Goal: Information Seeking & Learning: Learn about a topic

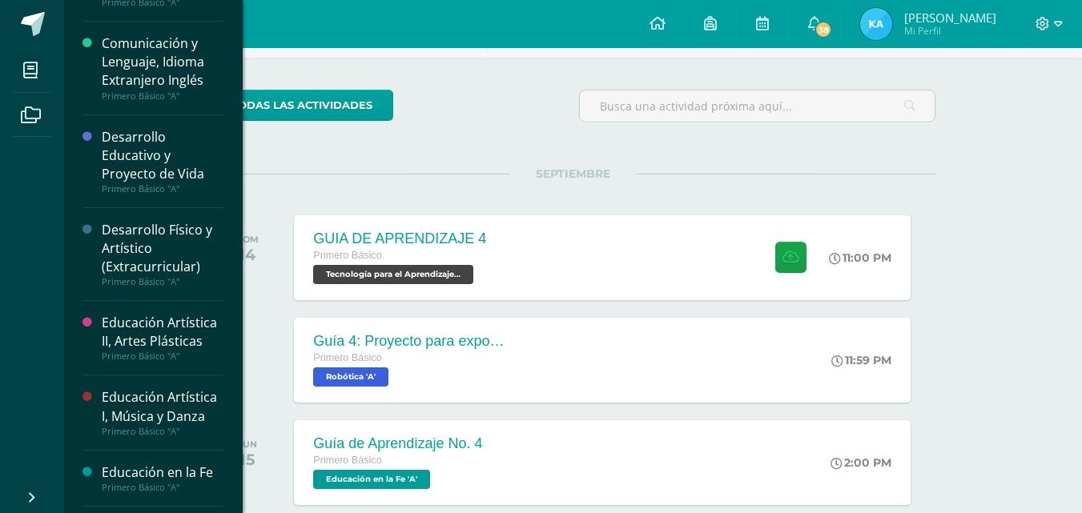
scroll to position [324, 0]
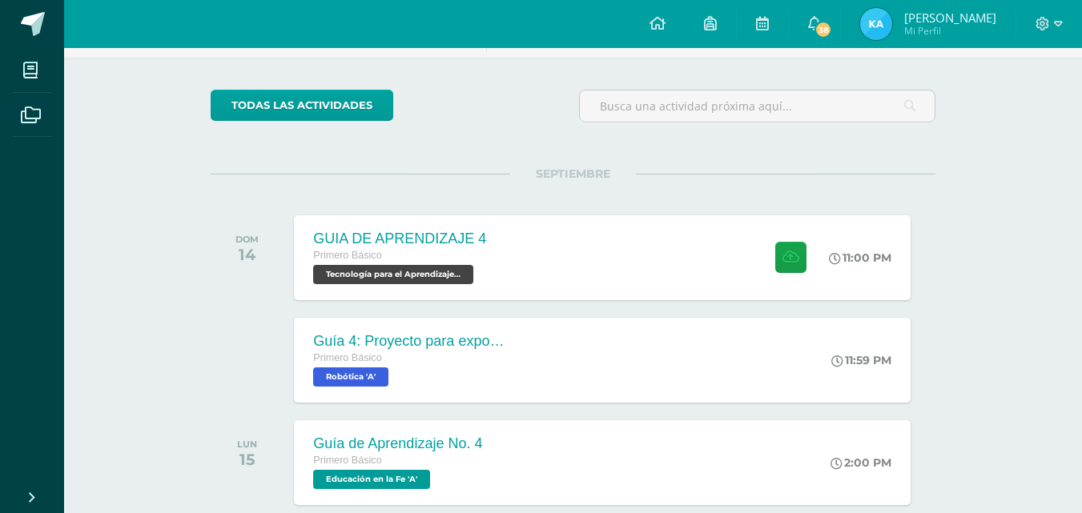
drag, startPoint x: 159, startPoint y: 313, endPoint x: 261, endPoint y: 377, distance: 120.9
click at [261, 377] on div at bounding box center [251, 360] width 81 height 85
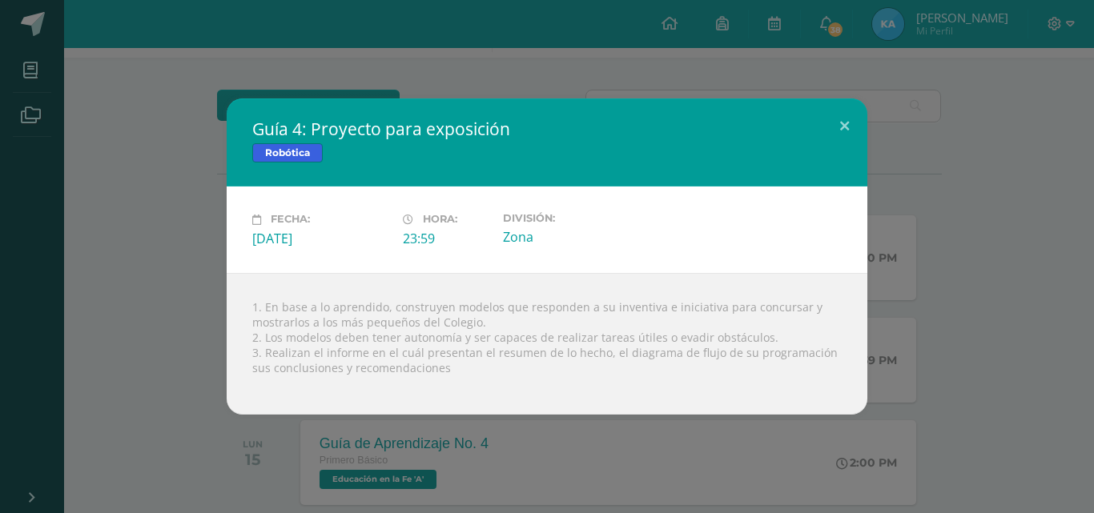
click at [158, 307] on div "Guía 4: Proyecto para exposición Robótica Fecha: Domingo 14 de Septiembre Hora:…" at bounding box center [546, 257] width 1081 height 316
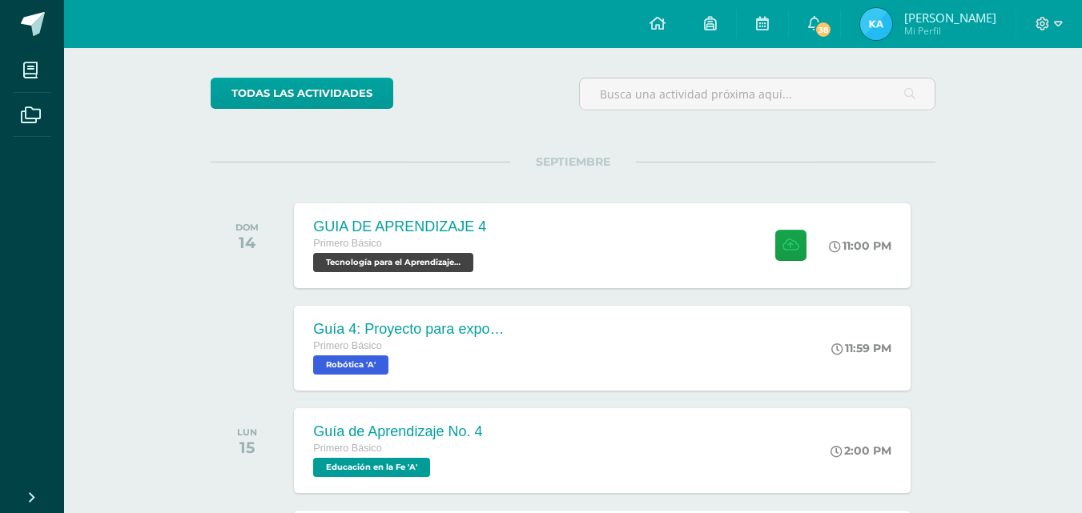
scroll to position [0, 0]
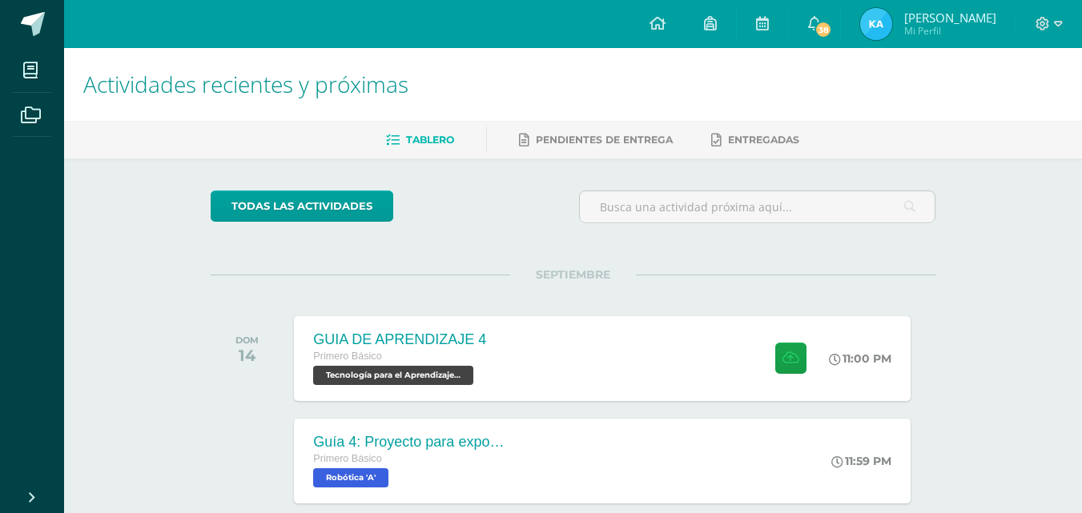
click at [893, 54] on h1 "Actividades recientes y próximas" at bounding box center [573, 84] width 980 height 73
click at [880, 30] on img at bounding box center [876, 24] width 32 height 32
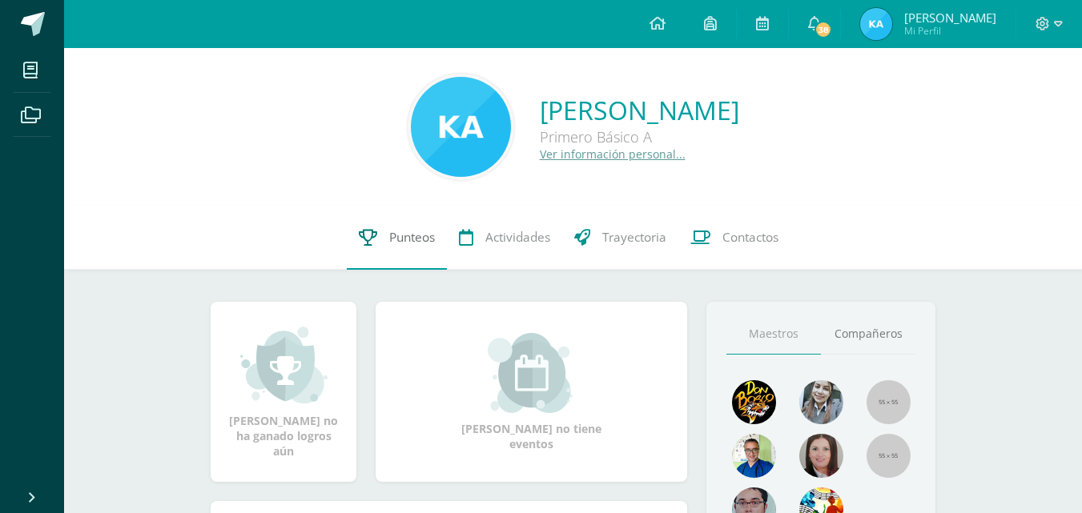
click at [366, 264] on link "Punteos" at bounding box center [397, 238] width 100 height 64
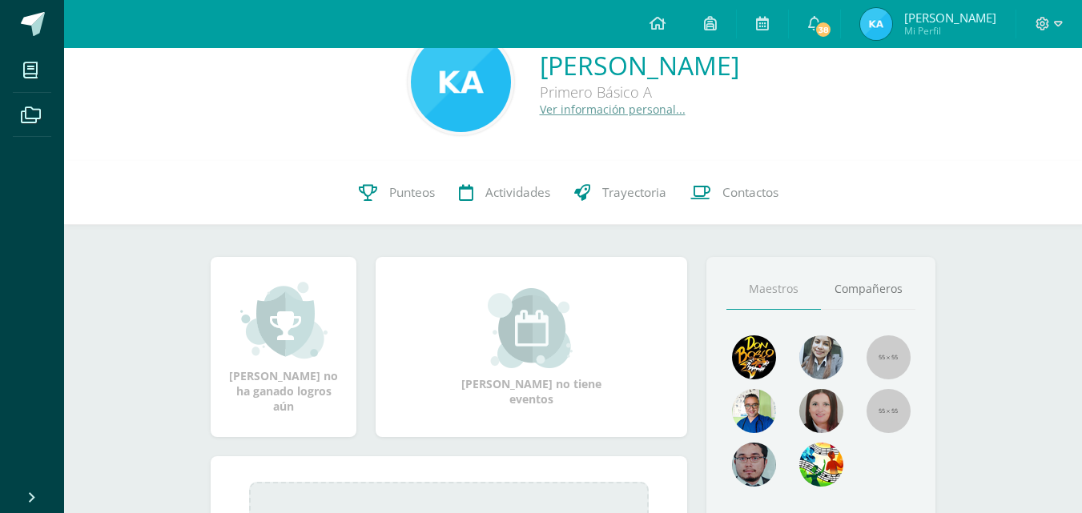
scroll to position [80, 0]
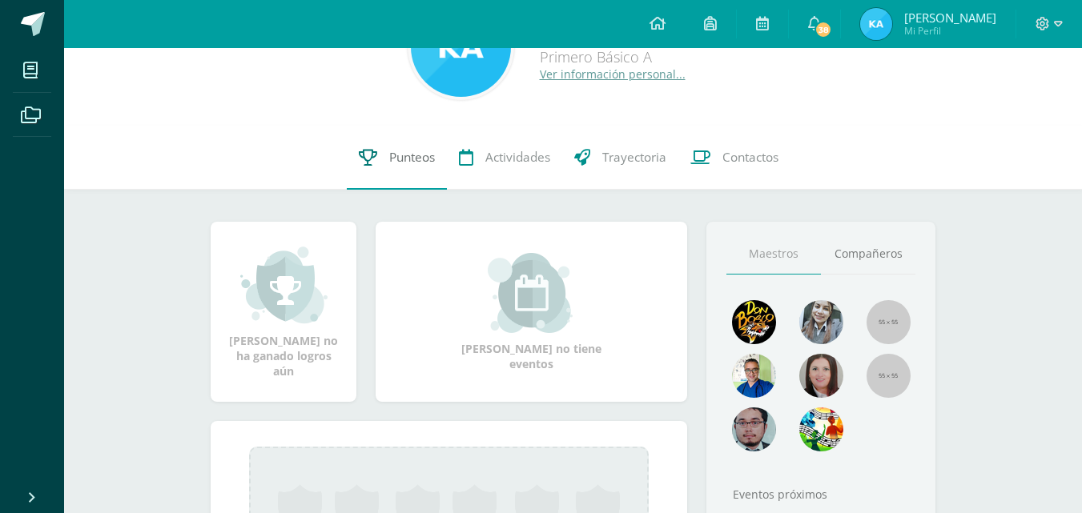
click at [405, 156] on span "Punteos" at bounding box center [412, 157] width 46 height 17
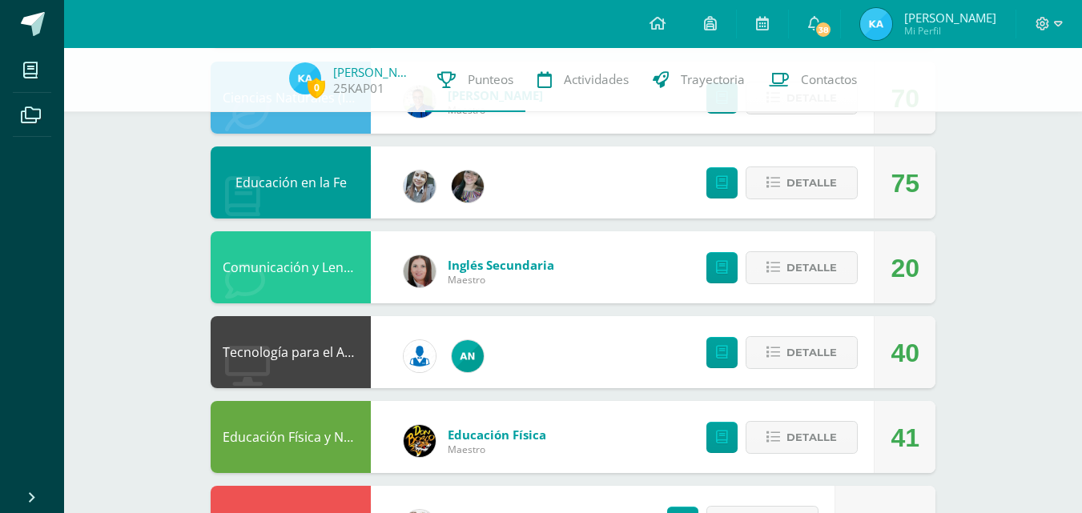
scroll to position [641, 0]
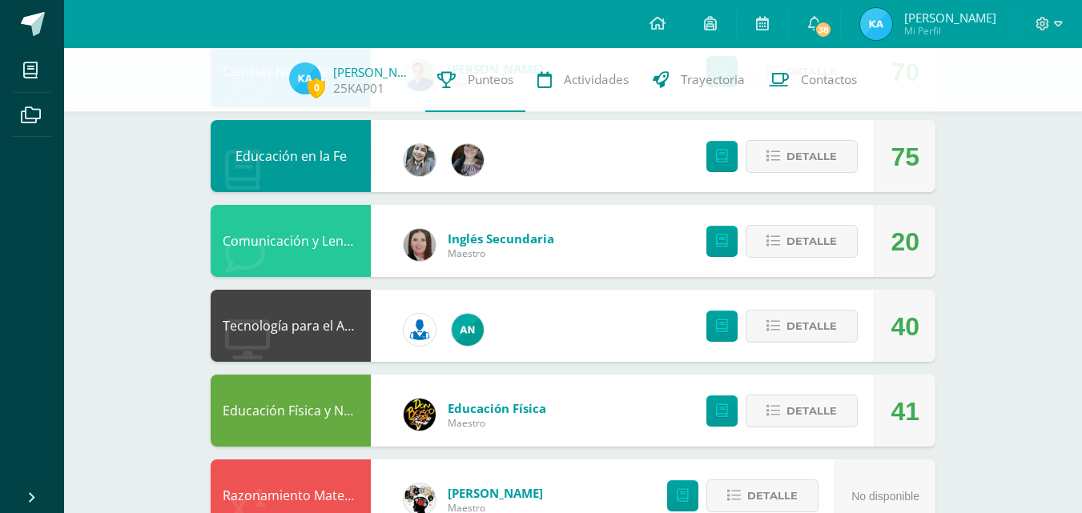
click at [284, 151] on div "Educación en la Fe" at bounding box center [291, 156] width 160 height 72
click at [826, 155] on span "Detalle" at bounding box center [812, 157] width 50 height 30
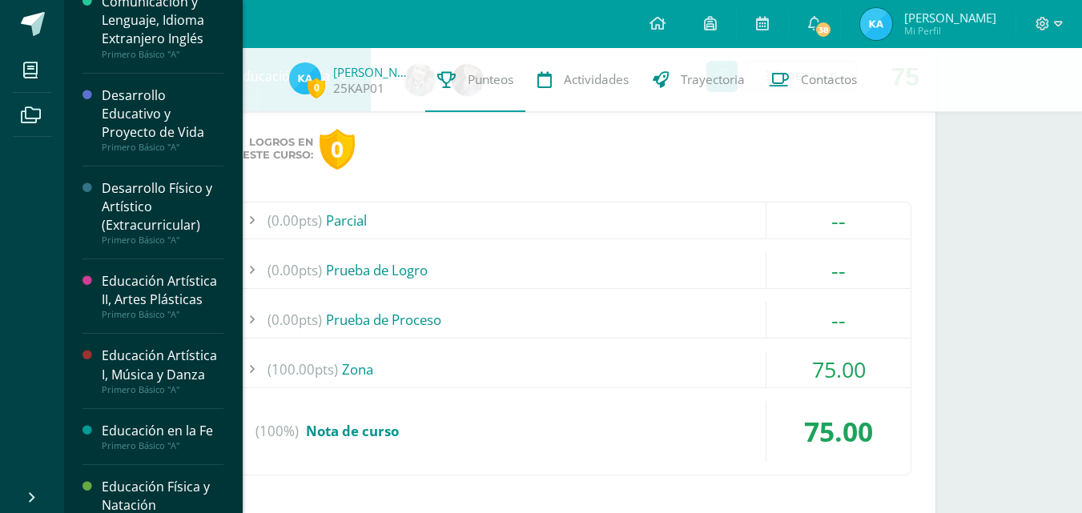
scroll to position [401, 0]
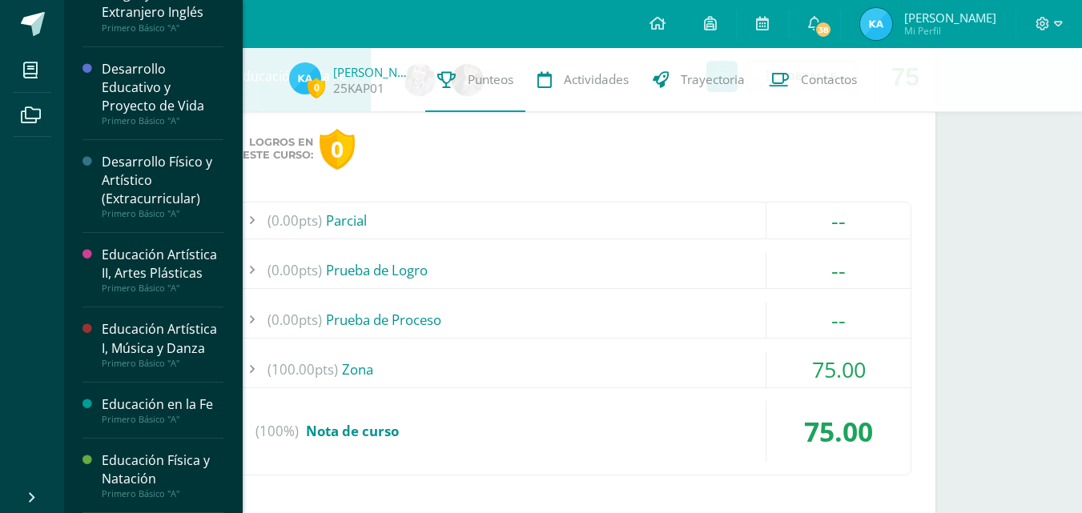
click at [176, 399] on div "Educación en la Fe" at bounding box center [163, 405] width 122 height 18
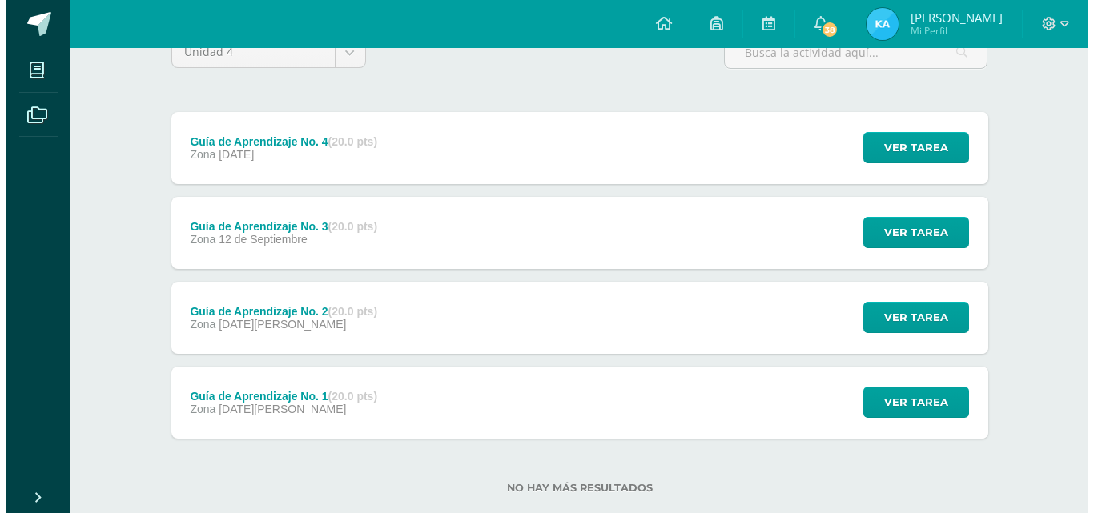
scroll to position [160, 0]
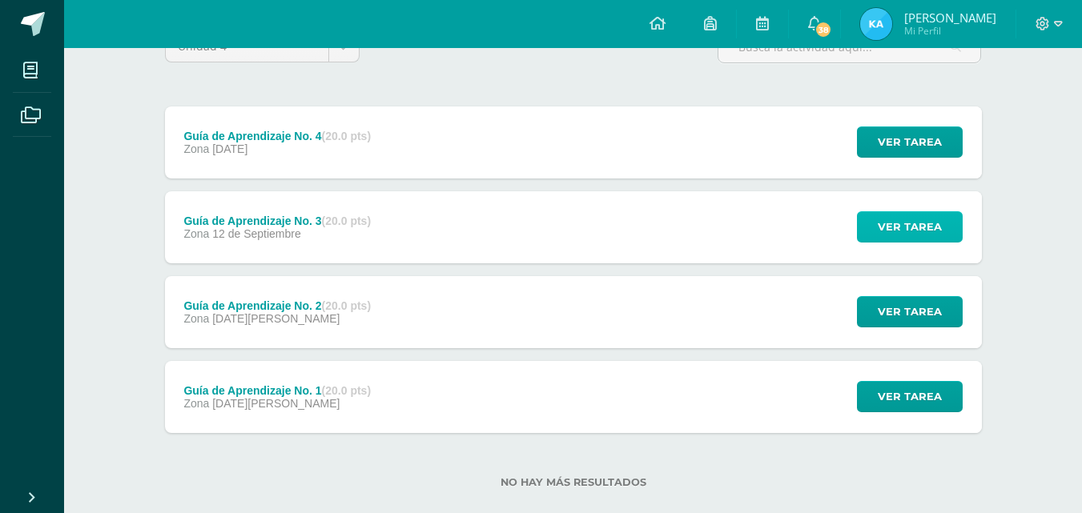
click at [908, 240] on span "Ver tarea" at bounding box center [910, 227] width 64 height 30
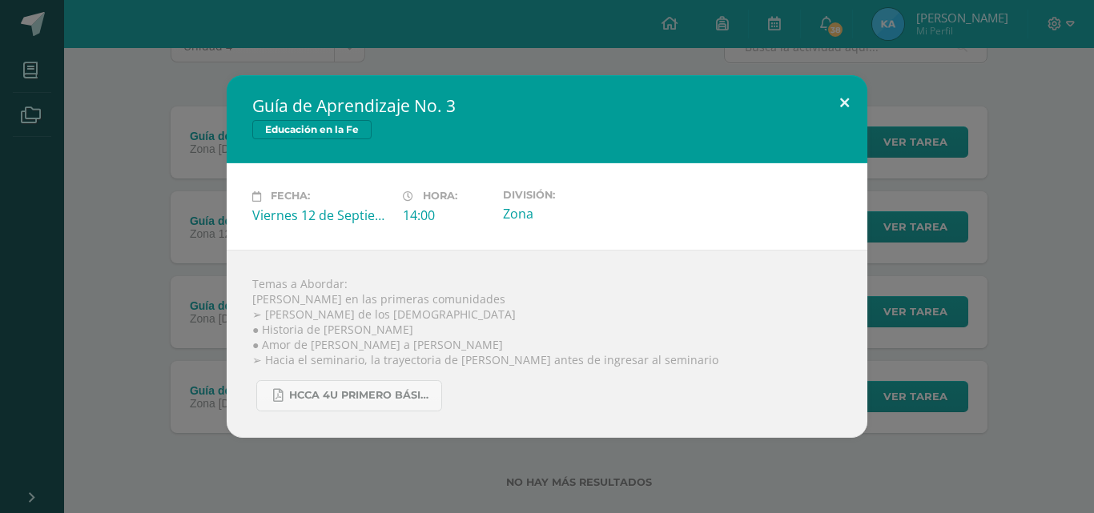
click at [822, 88] on button at bounding box center [845, 102] width 46 height 54
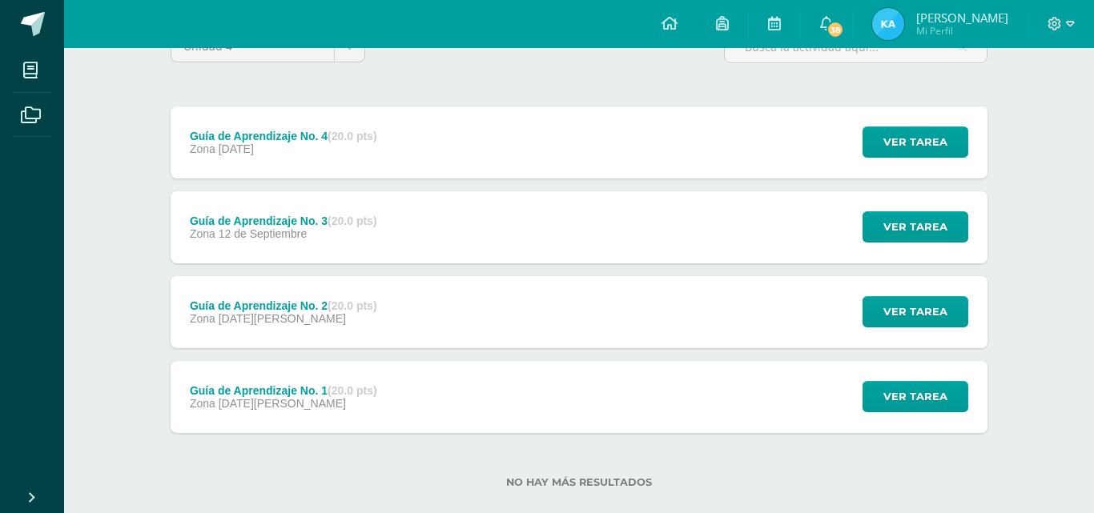
click at [822, 88] on div "Guía de Aprendizaje No. 3 Educación en la Fe Fecha: Viernes 12 de Septiembre Ho…" at bounding box center [546, 256] width 1081 height 362
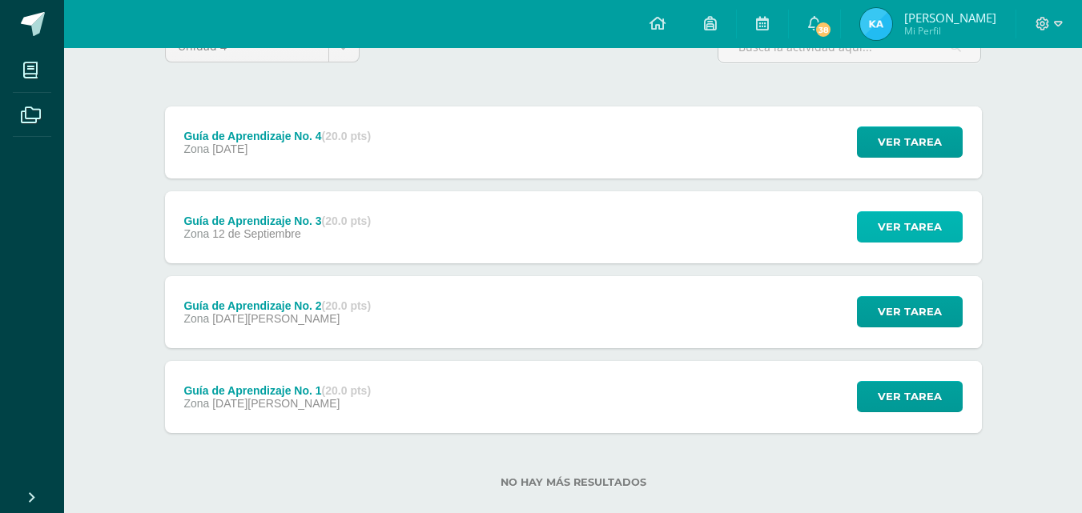
click at [922, 232] on span "Ver tarea" at bounding box center [910, 227] width 64 height 30
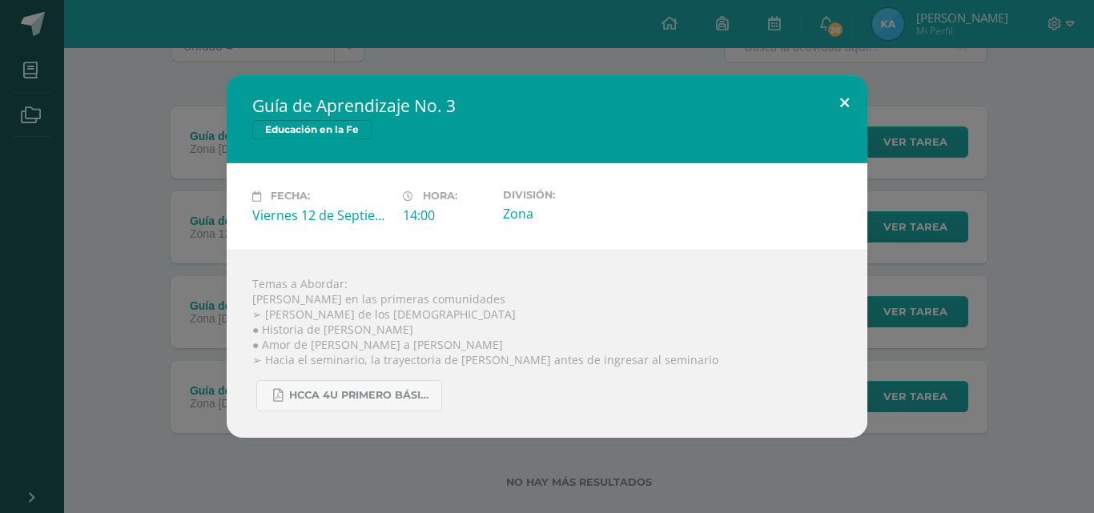
click at [849, 107] on button at bounding box center [845, 102] width 46 height 54
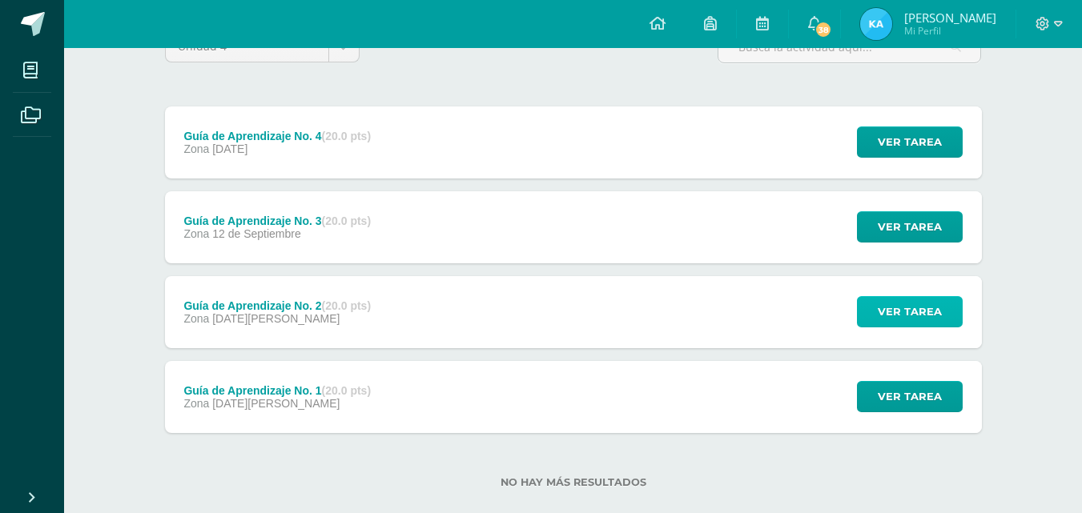
click at [904, 322] on span "Ver tarea" at bounding box center [910, 312] width 64 height 30
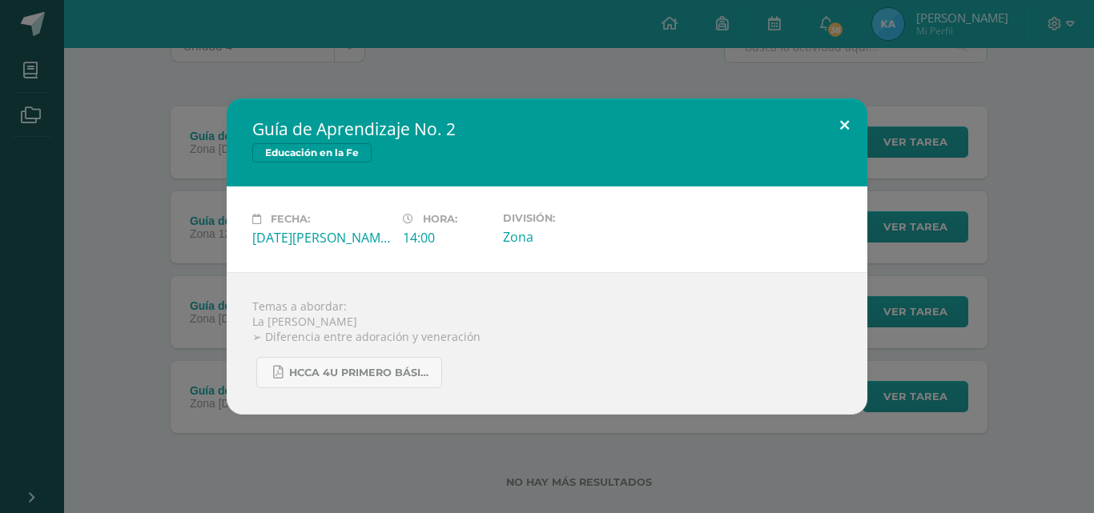
click at [838, 134] on button at bounding box center [845, 126] width 46 height 54
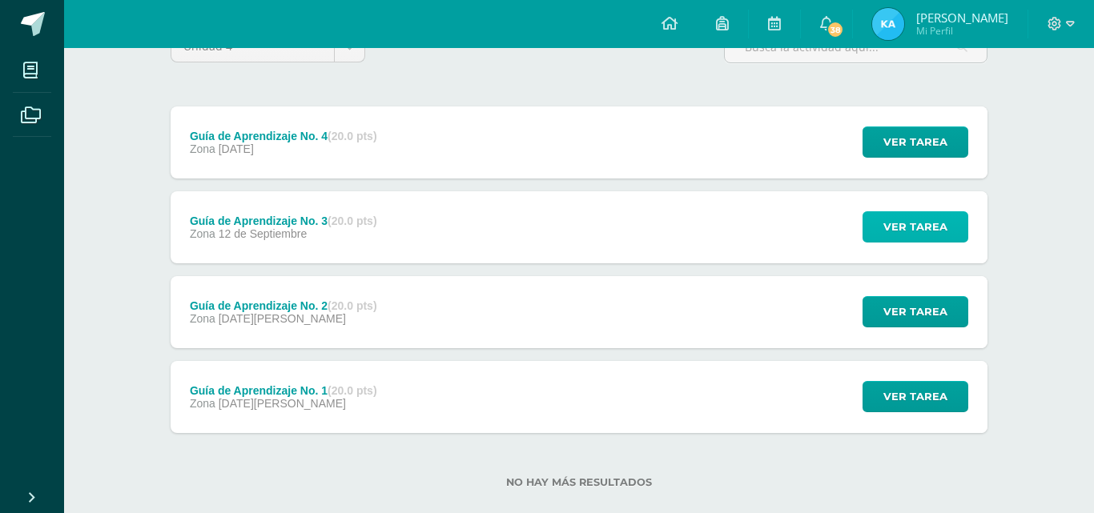
click at [912, 231] on span "Ver tarea" at bounding box center [916, 227] width 64 height 30
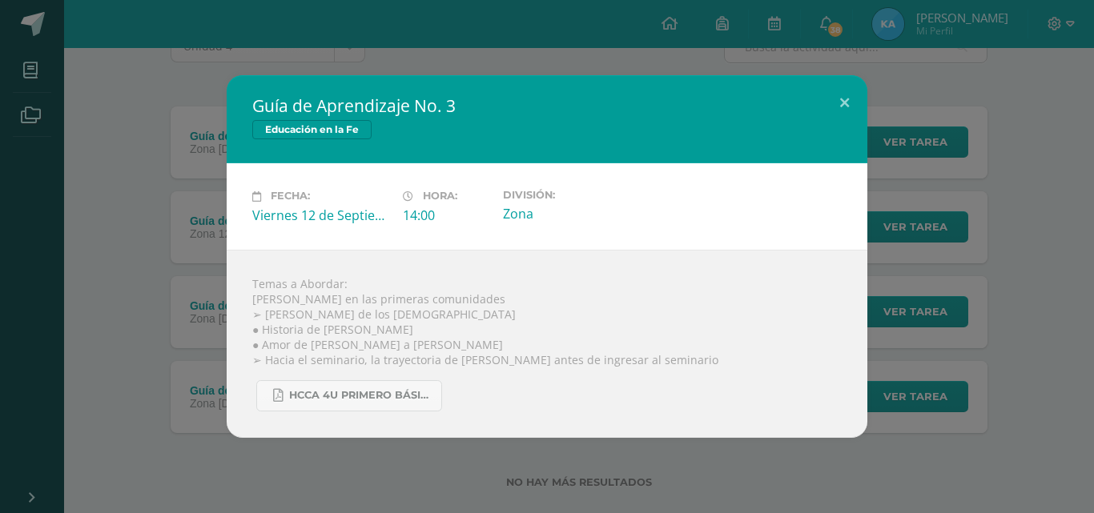
click at [819, 112] on h2 "Guía de Aprendizaje No. 3" at bounding box center [547, 106] width 590 height 22
click at [852, 107] on button at bounding box center [845, 102] width 46 height 54
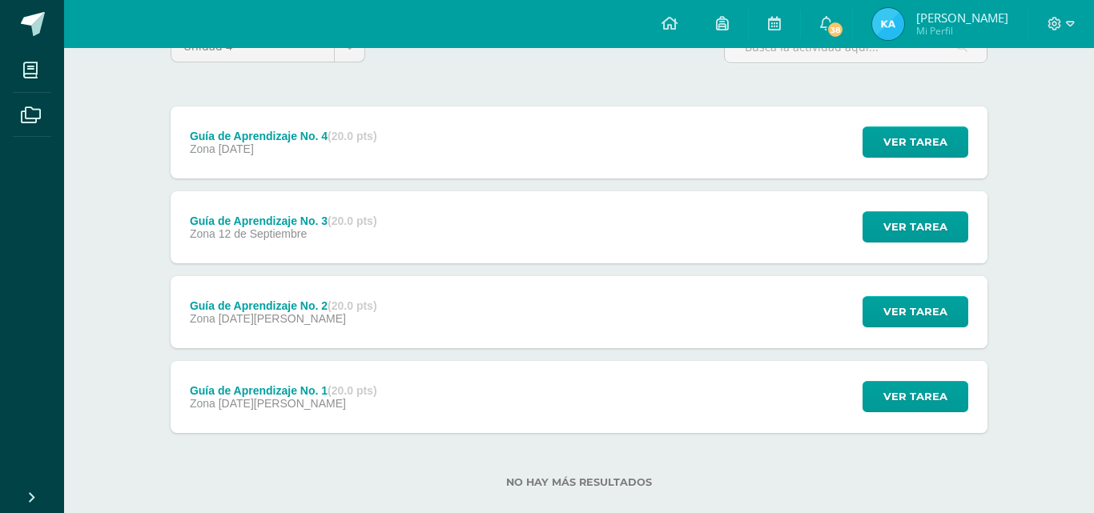
click at [900, 130] on div "Guía de Aprendizaje No. 3 Educación en la Fe Fecha: Viernes 12 de Septiembre Ho…" at bounding box center [546, 256] width 1081 height 362
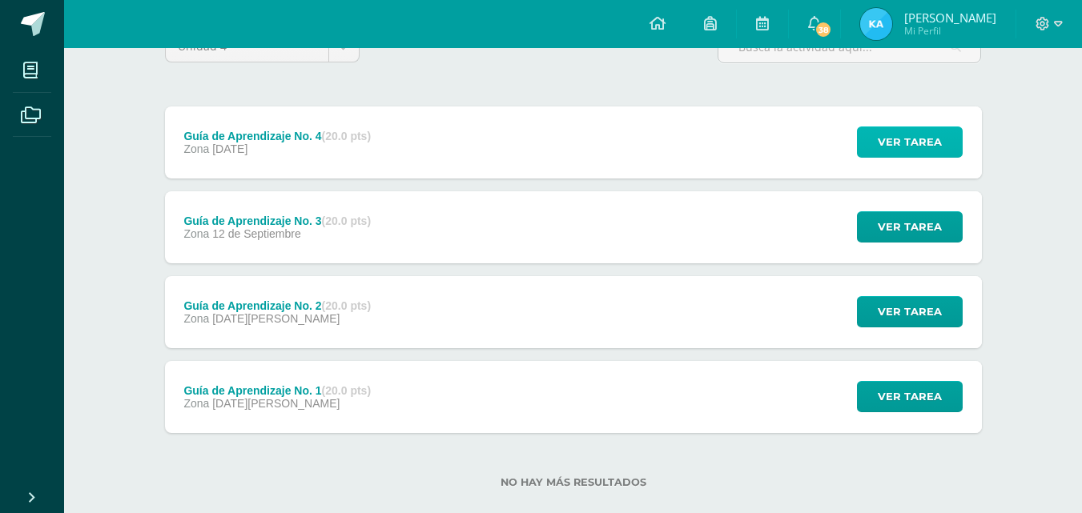
click at [900, 136] on span "Ver tarea" at bounding box center [910, 142] width 64 height 30
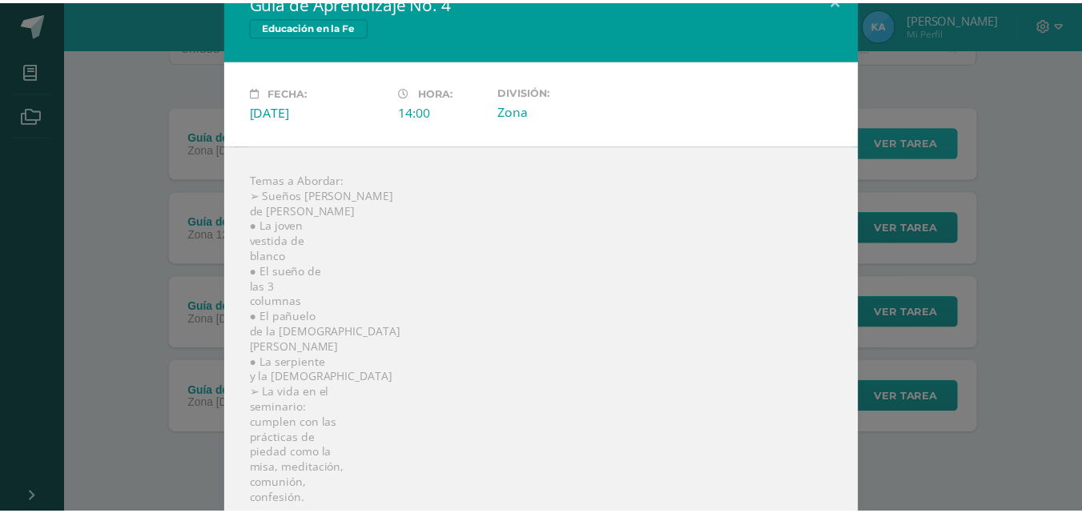
scroll to position [0, 0]
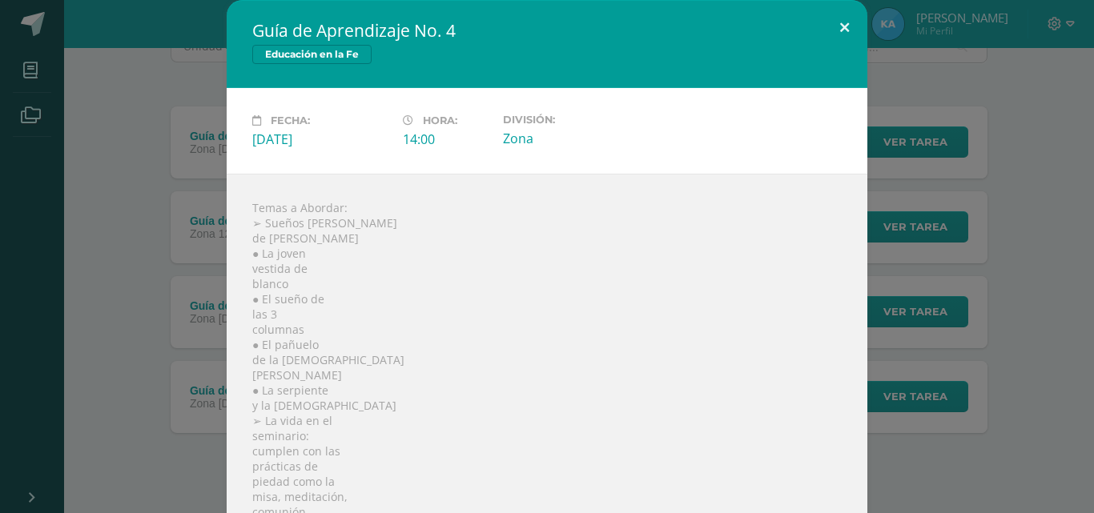
click at [837, 22] on button at bounding box center [845, 27] width 46 height 54
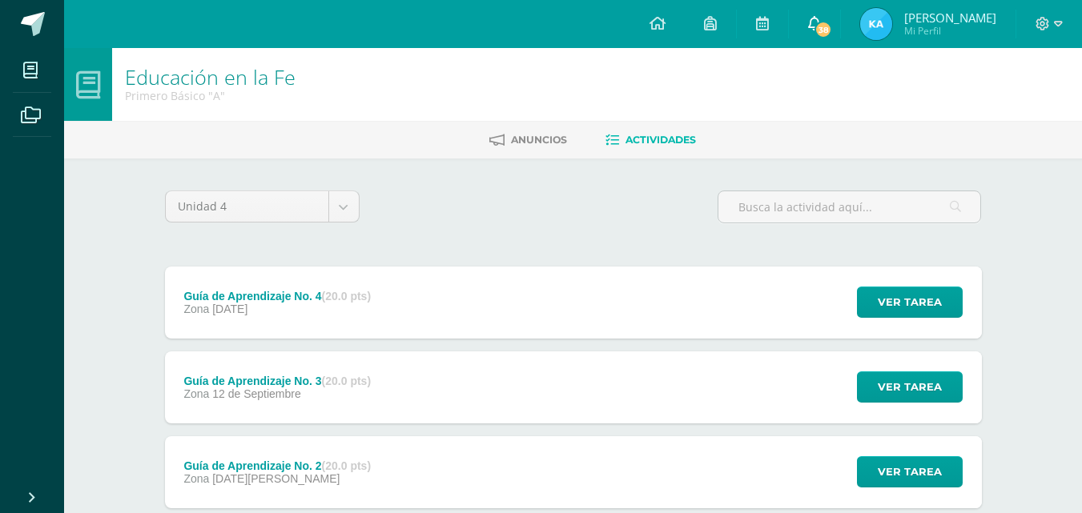
click at [812, 41] on link "38" at bounding box center [814, 24] width 51 height 48
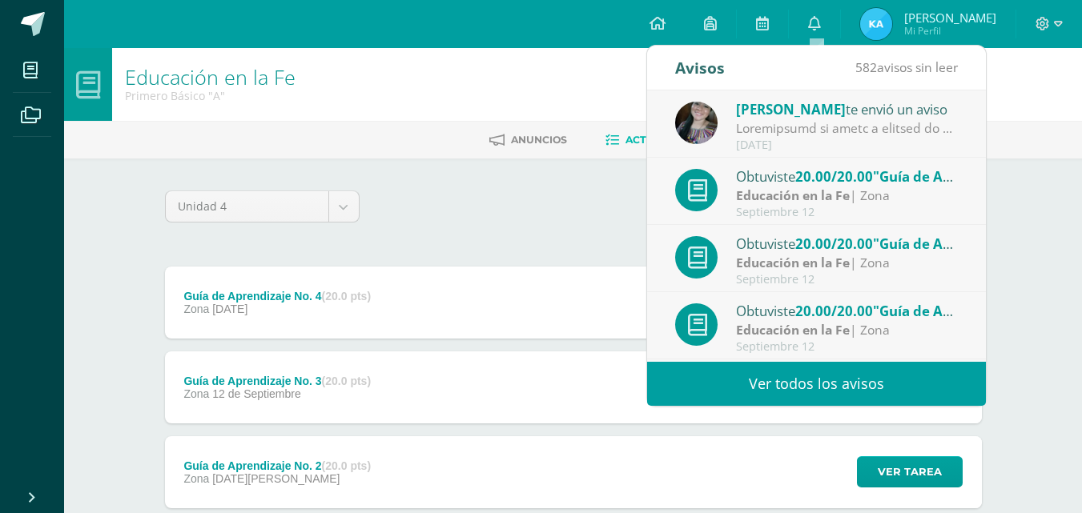
click at [876, 380] on link "Ver todos los avisos" at bounding box center [816, 384] width 339 height 44
click at [745, 394] on link "Ver todos los avisos" at bounding box center [816, 384] width 339 height 44
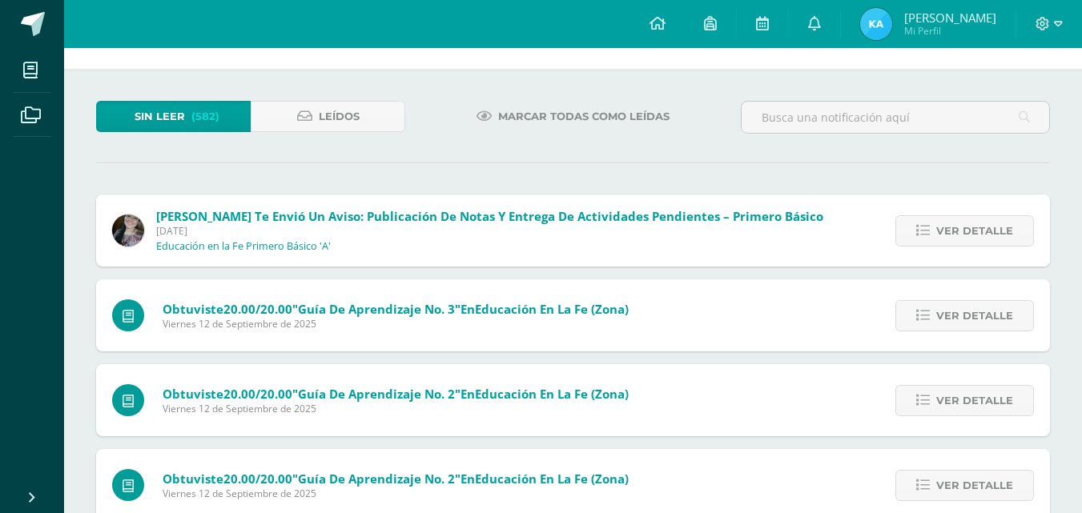
scroll to position [80, 0]
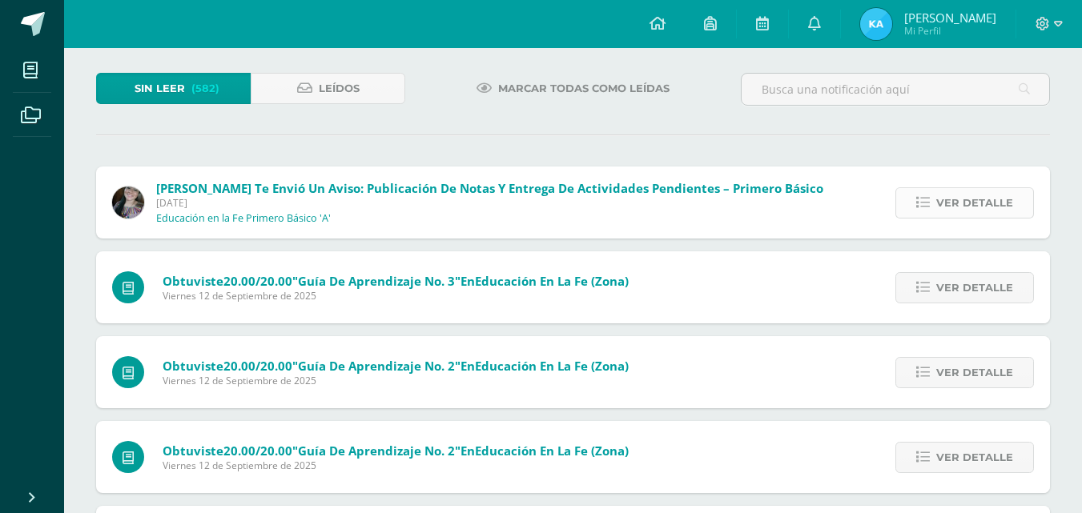
click at [952, 190] on span "Ver detalle" at bounding box center [974, 203] width 77 height 30
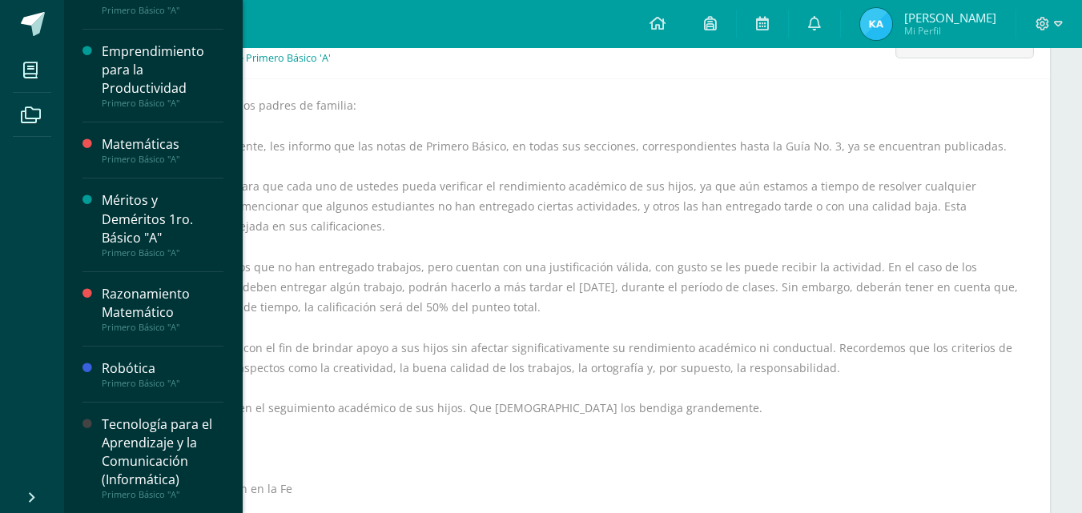
scroll to position [885, 0]
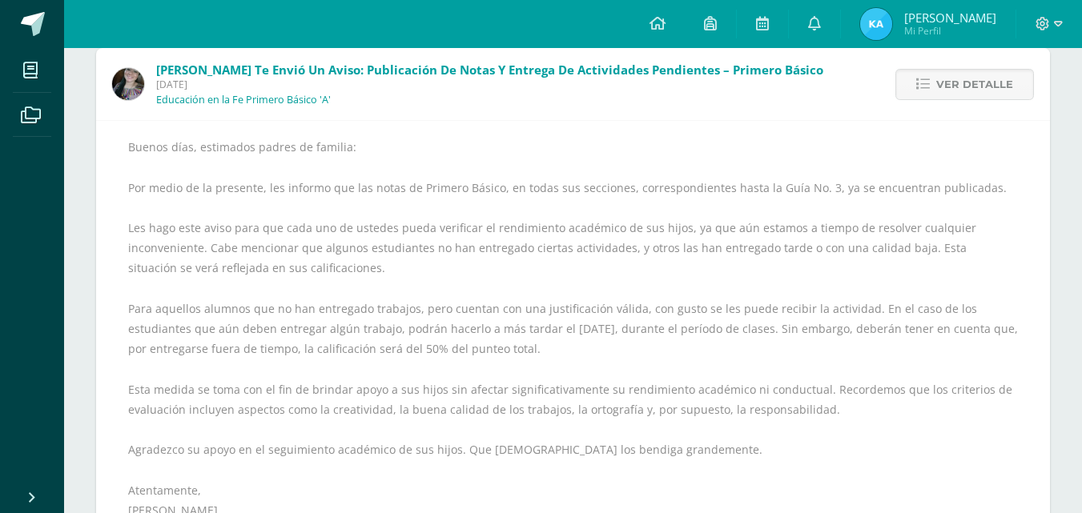
drag, startPoint x: 573, startPoint y: 240, endPoint x: 562, endPoint y: 244, distance: 11.9
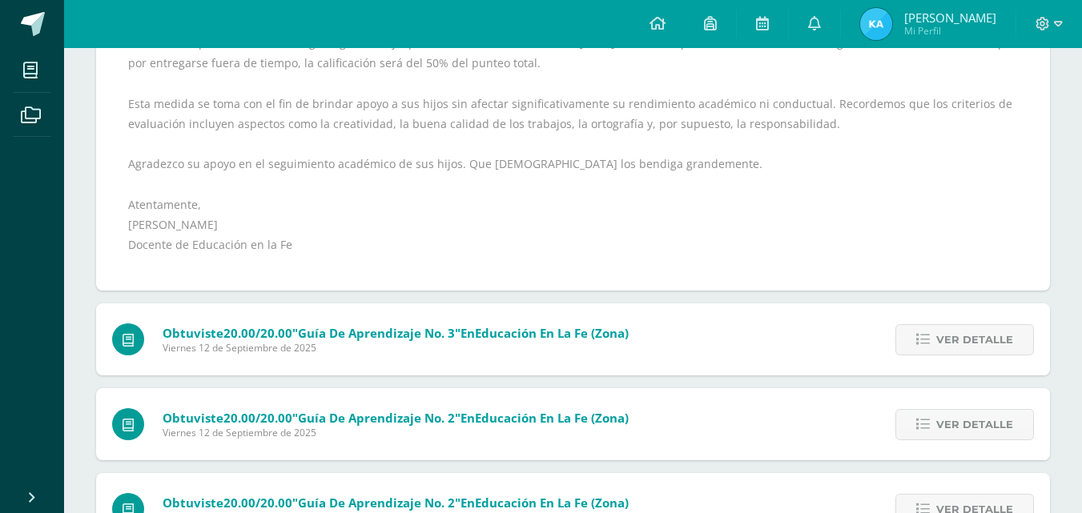
scroll to position [481, 0]
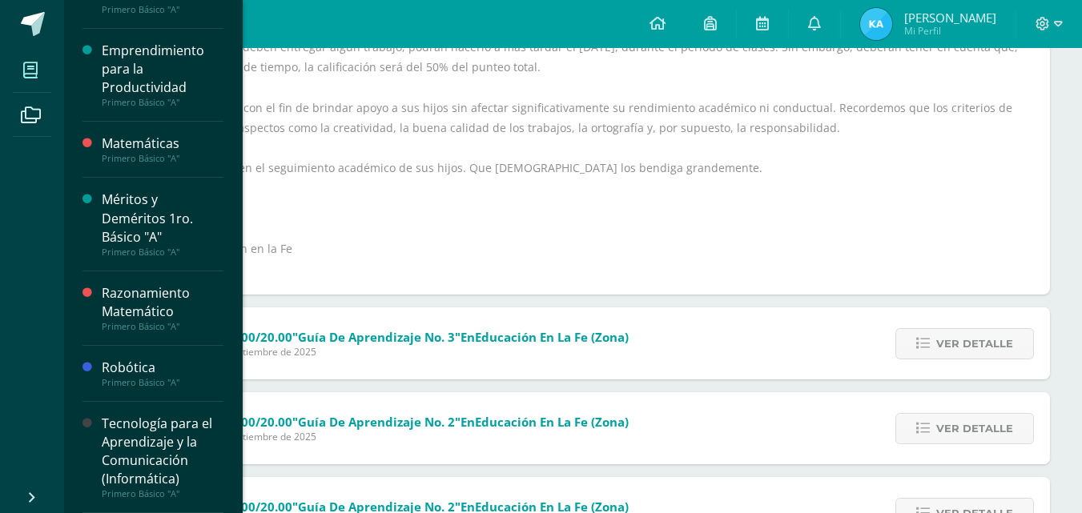
click at [42, 75] on span at bounding box center [31, 70] width 36 height 36
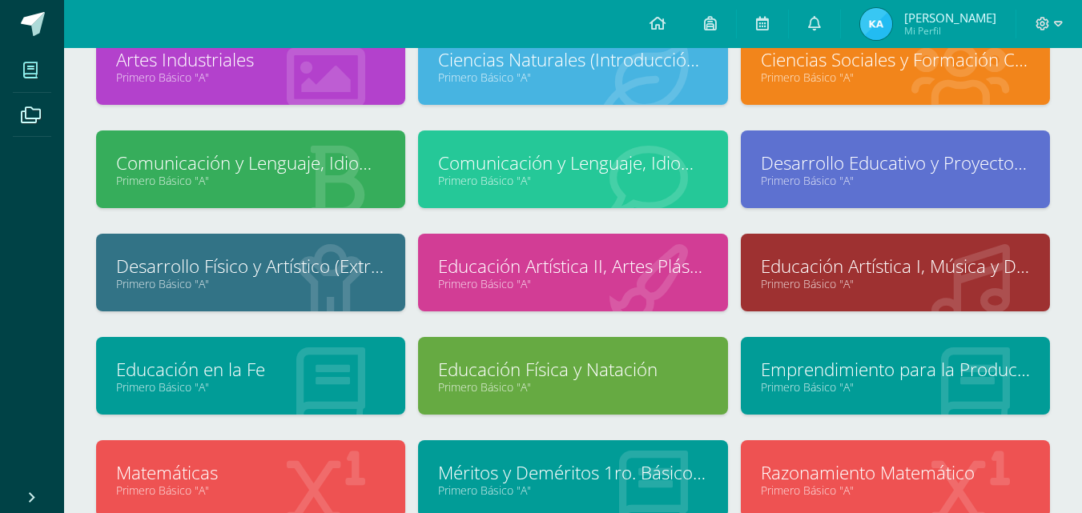
scroll to position [46, 0]
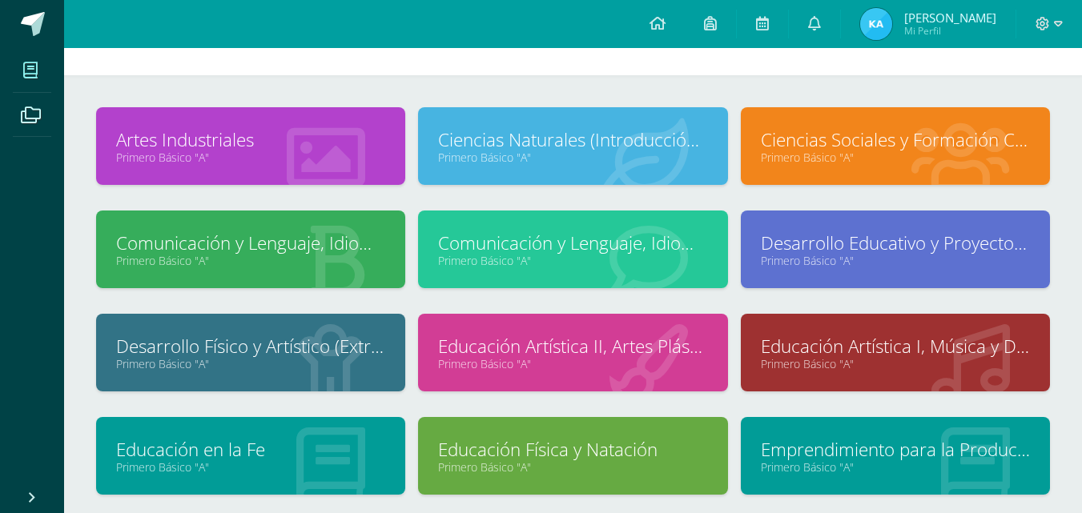
click at [284, 438] on link "Educación en la Fe" at bounding box center [250, 449] width 269 height 25
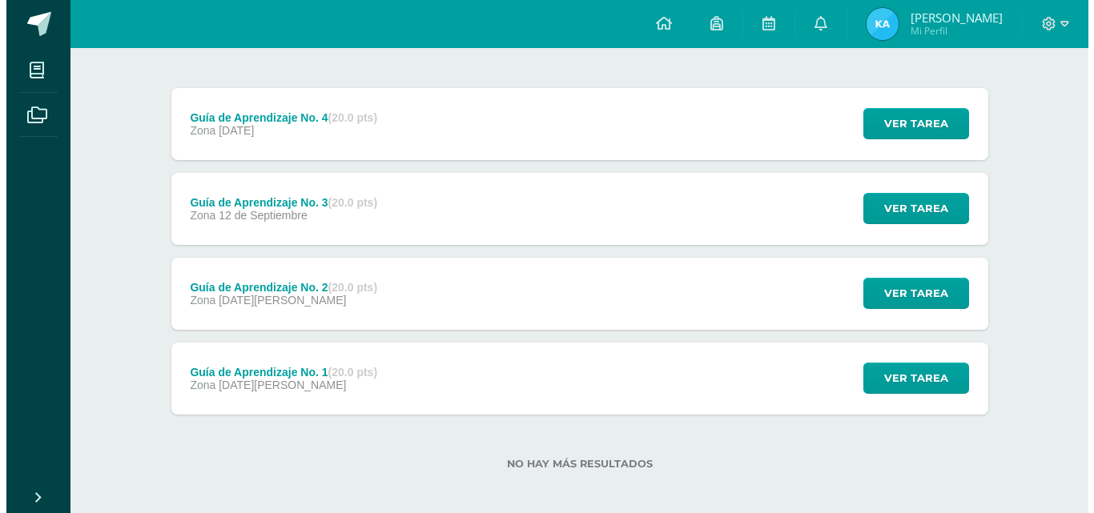
scroll to position [187, 0]
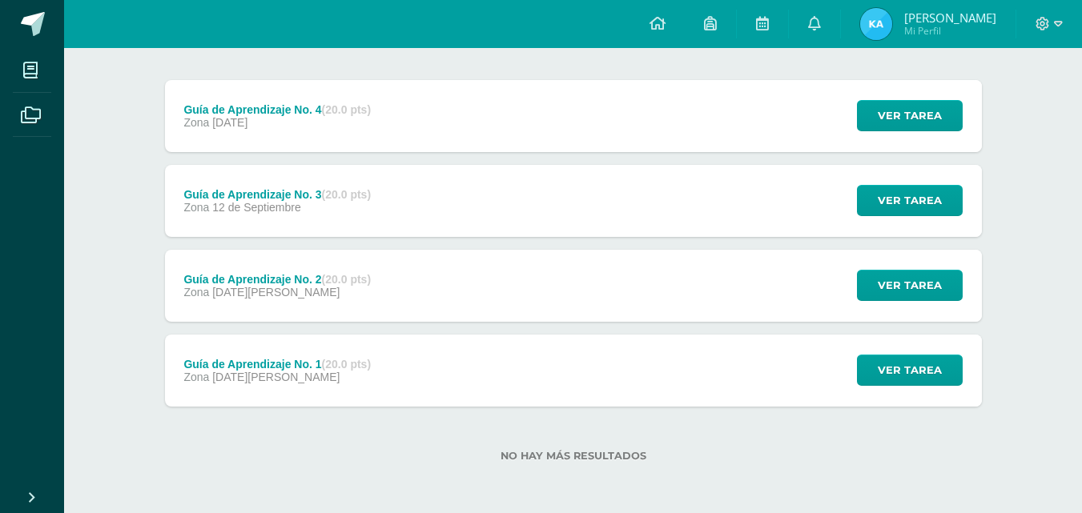
click at [430, 126] on div "Guía de Aprendizaje No. 4 (20.0 pts) Zona [DATE] Ver tarea Guía de Aprendizaje …" at bounding box center [573, 116] width 817 height 72
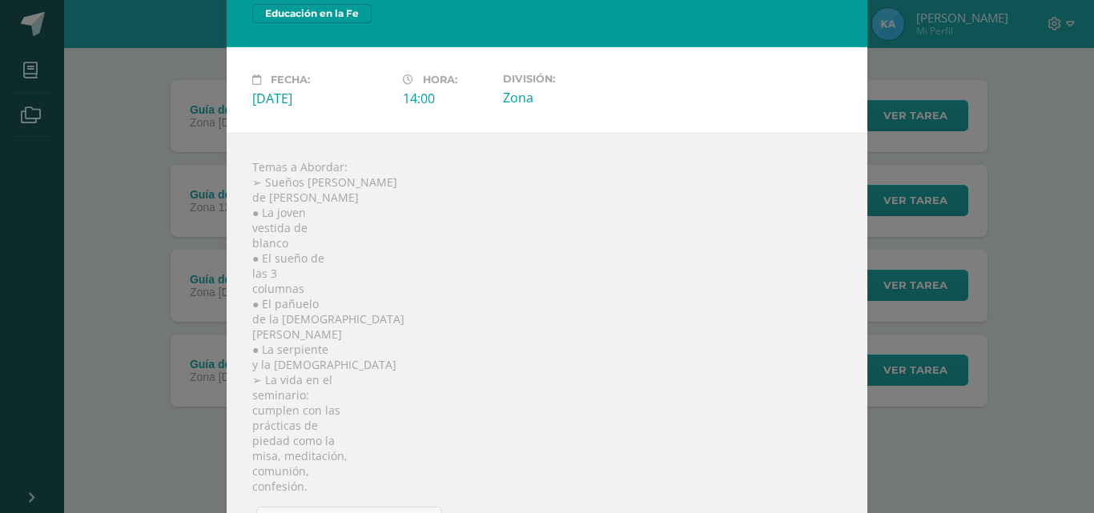
scroll to position [92, 0]
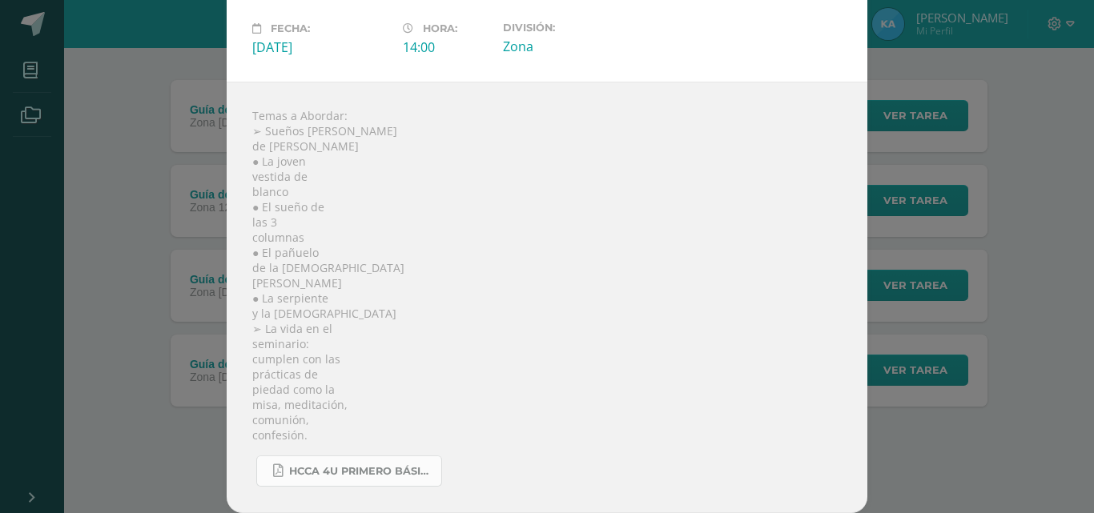
click at [381, 475] on span "HCCA 4U PRIMERO BÁSICO 2025-4.pdf" at bounding box center [361, 471] width 144 height 13
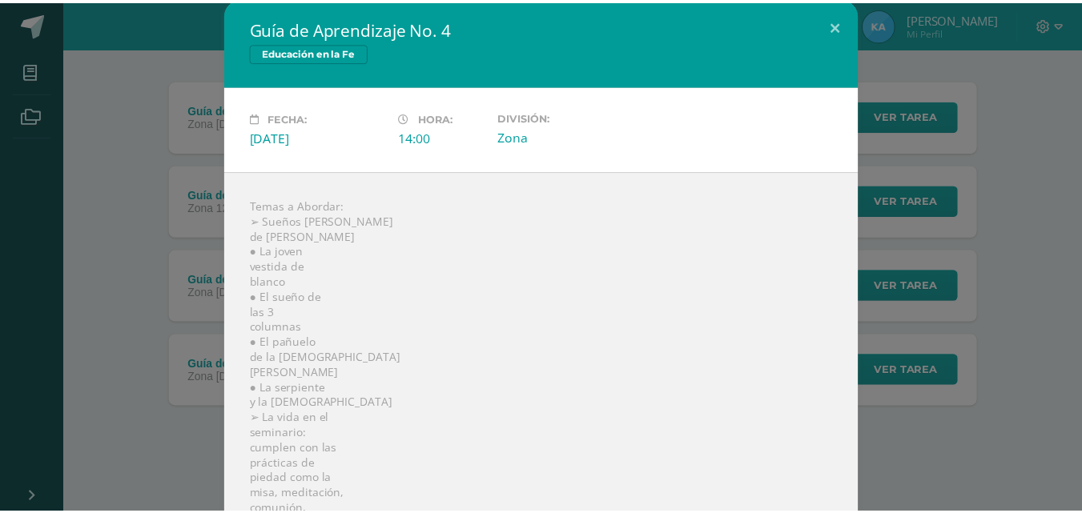
scroll to position [0, 0]
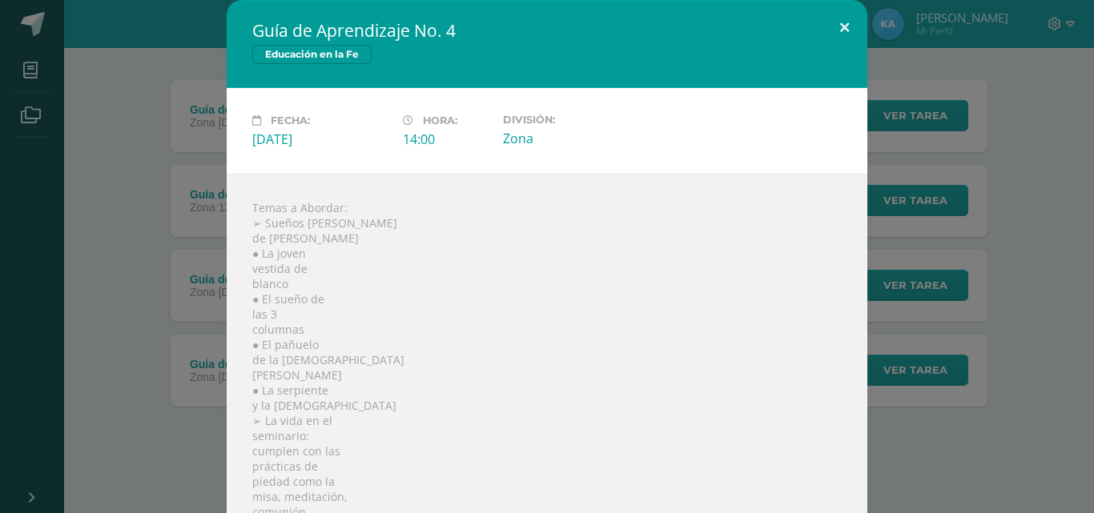
click at [831, 30] on button at bounding box center [845, 27] width 46 height 54
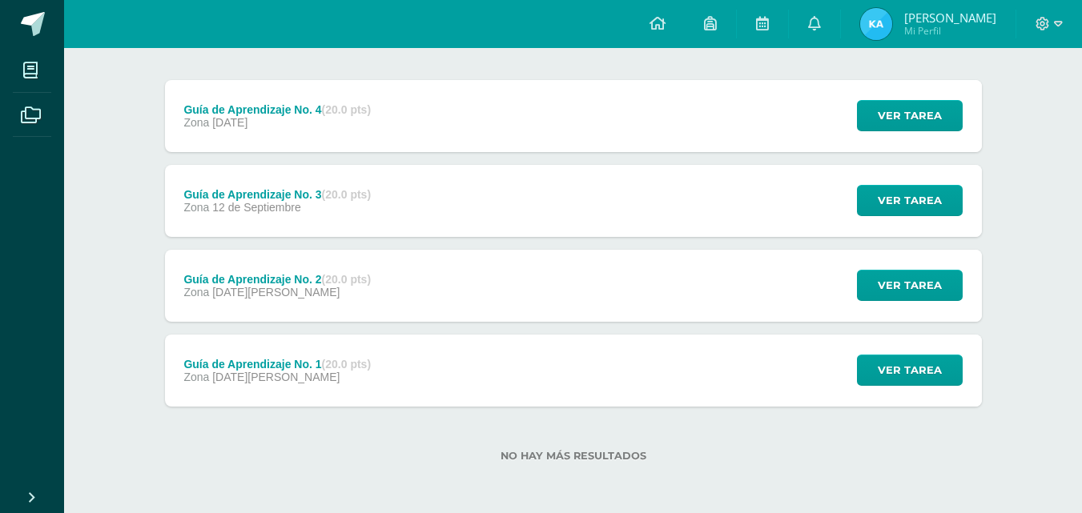
click at [580, 177] on div "Guía de Aprendizaje No. 3 (20.0 pts) Zona [DATE] Ver tarea Guía de Aprendizaje …" at bounding box center [573, 201] width 817 height 72
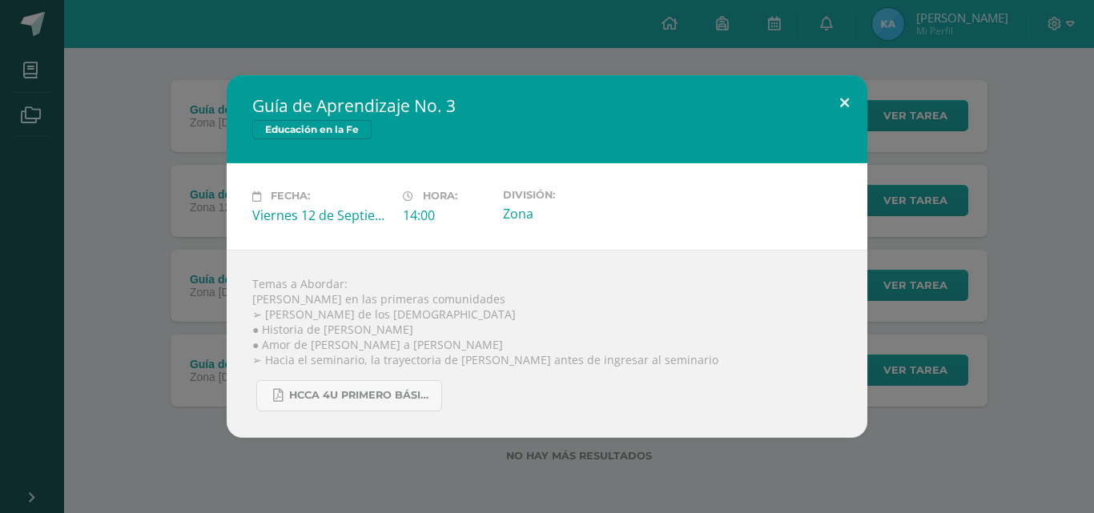
click at [841, 93] on button at bounding box center [845, 102] width 46 height 54
